Goal: Find specific page/section: Find specific page/section

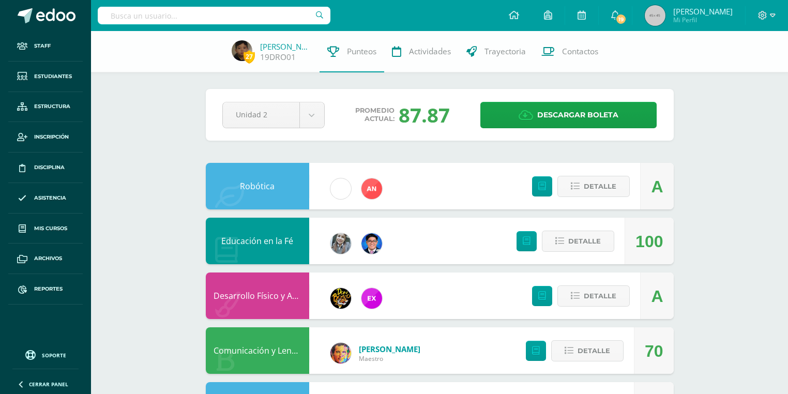
click at [133, 12] on input "text" at bounding box center [214, 16] width 233 height 18
type input "colindres"
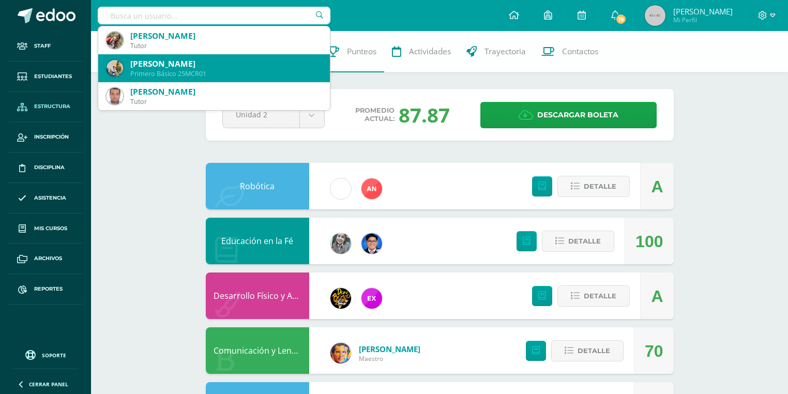
type input "colindres"
click at [57, 107] on span "Estructura" at bounding box center [52, 106] width 36 height 8
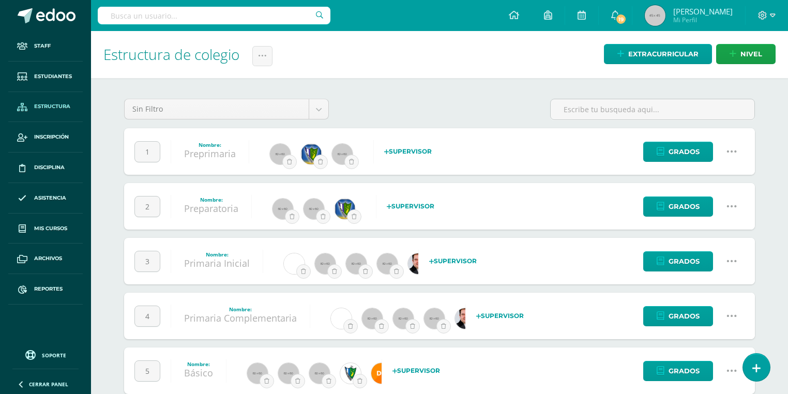
click at [52, 104] on span "Estructura" at bounding box center [52, 106] width 36 height 8
click at [252, 14] on input "text" at bounding box center [214, 16] width 233 height 18
